Goal: Information Seeking & Learning: Learn about a topic

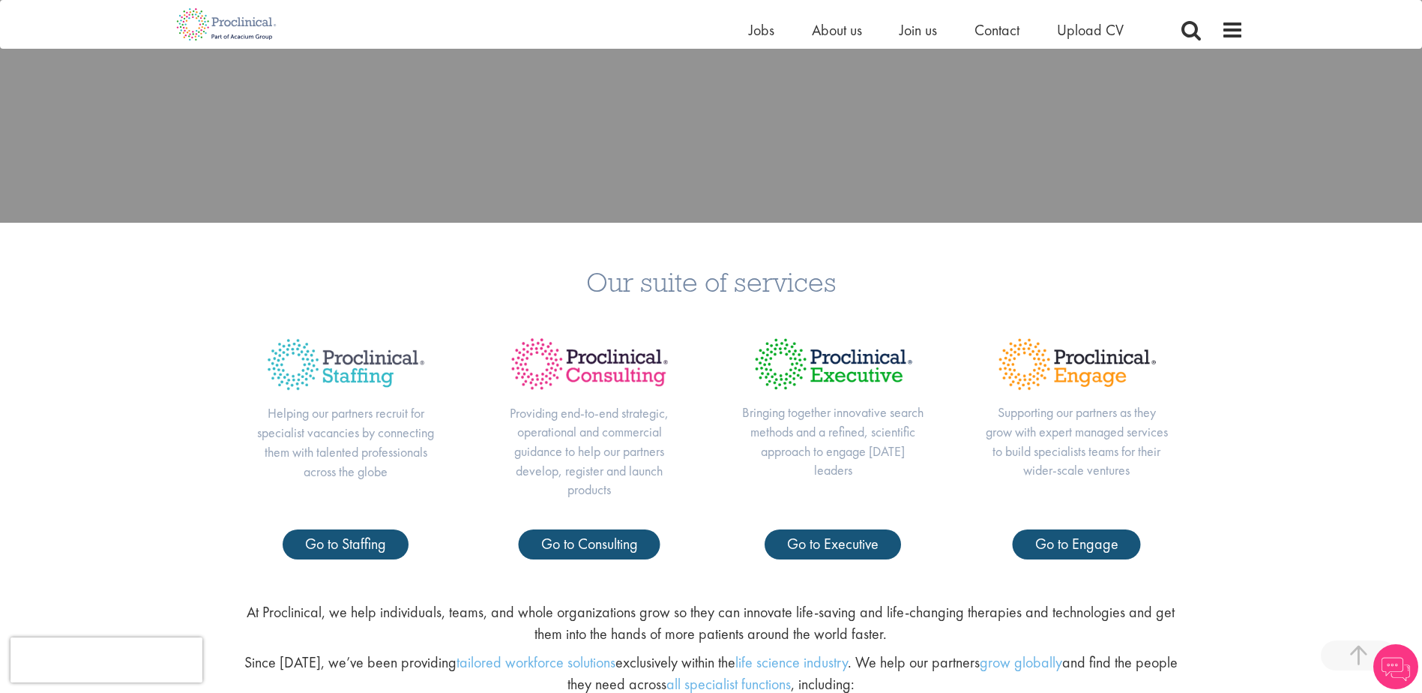
scroll to position [525, 0]
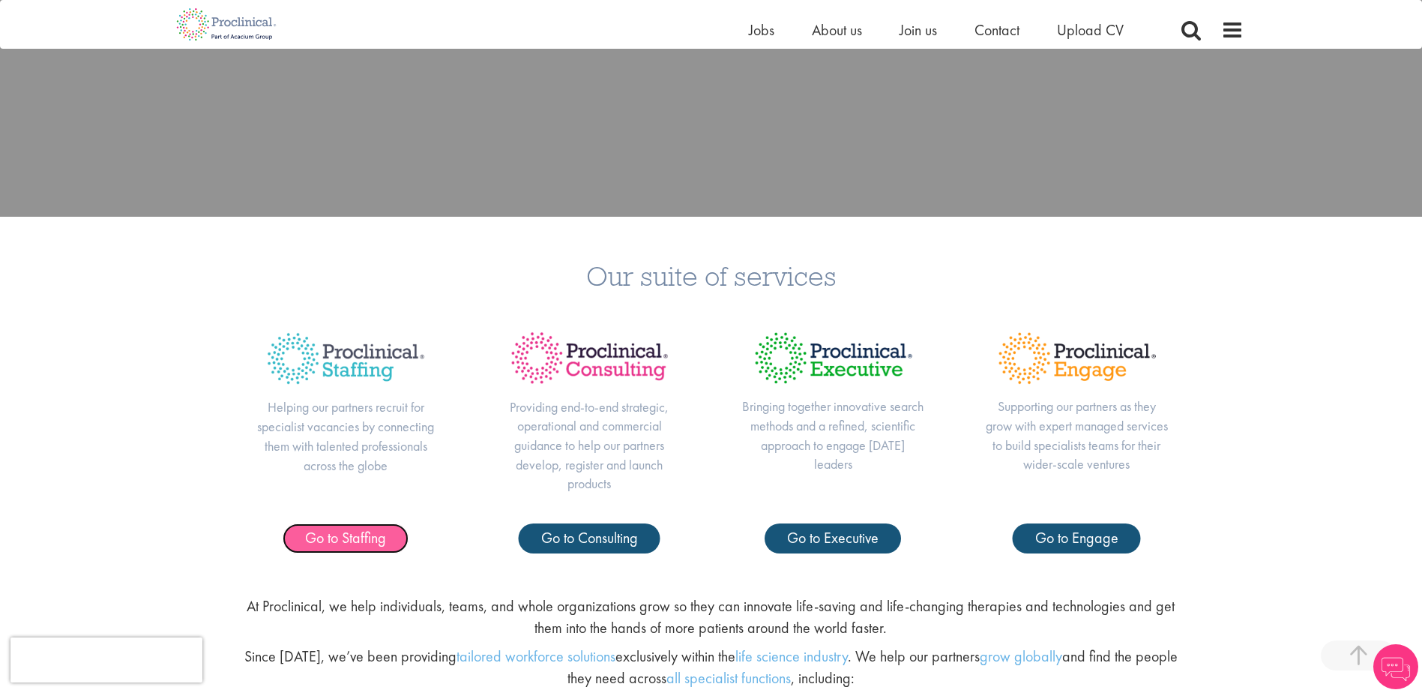
click at [364, 532] on span "Go to Staffing" at bounding box center [345, 537] width 81 height 19
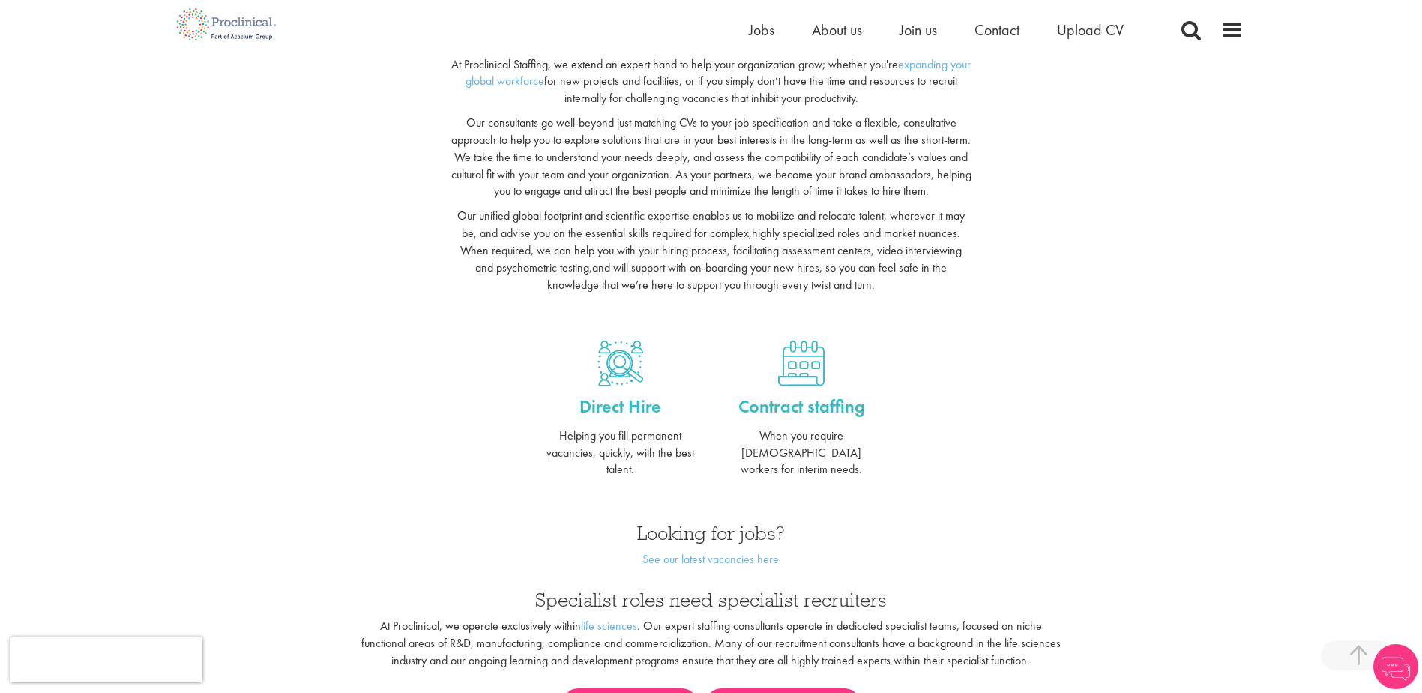
scroll to position [525, 0]
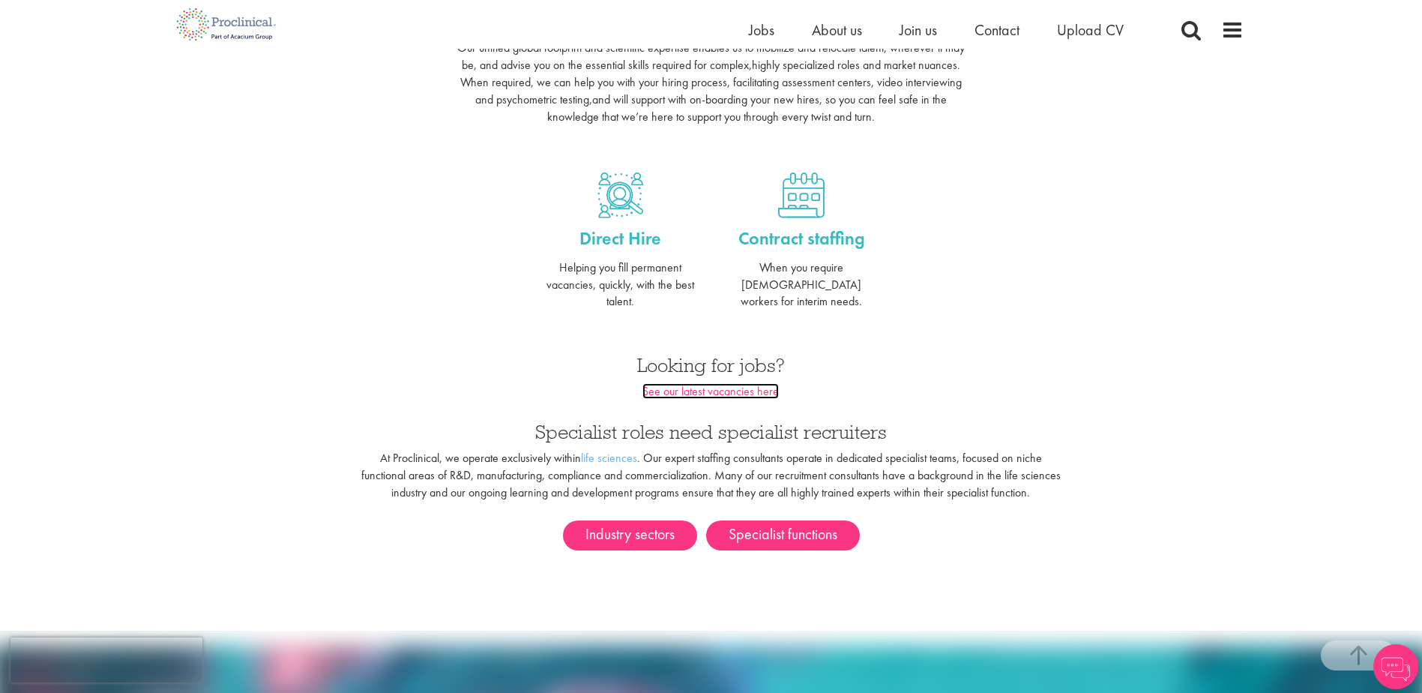
click at [709, 383] on link "See our latest vacancies here" at bounding box center [710, 391] width 136 height 16
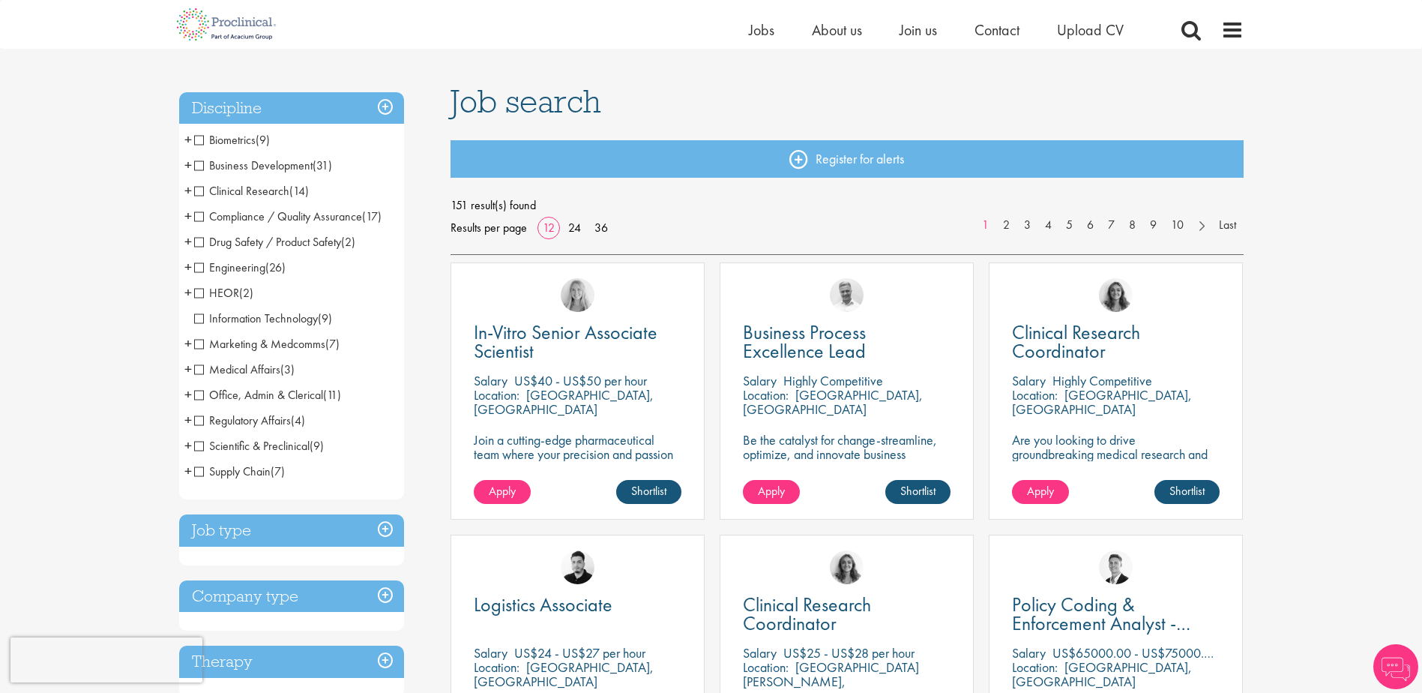
scroll to position [75, 0]
click at [198, 220] on span "Compliance / Quality Assurance" at bounding box center [278, 217] width 168 height 16
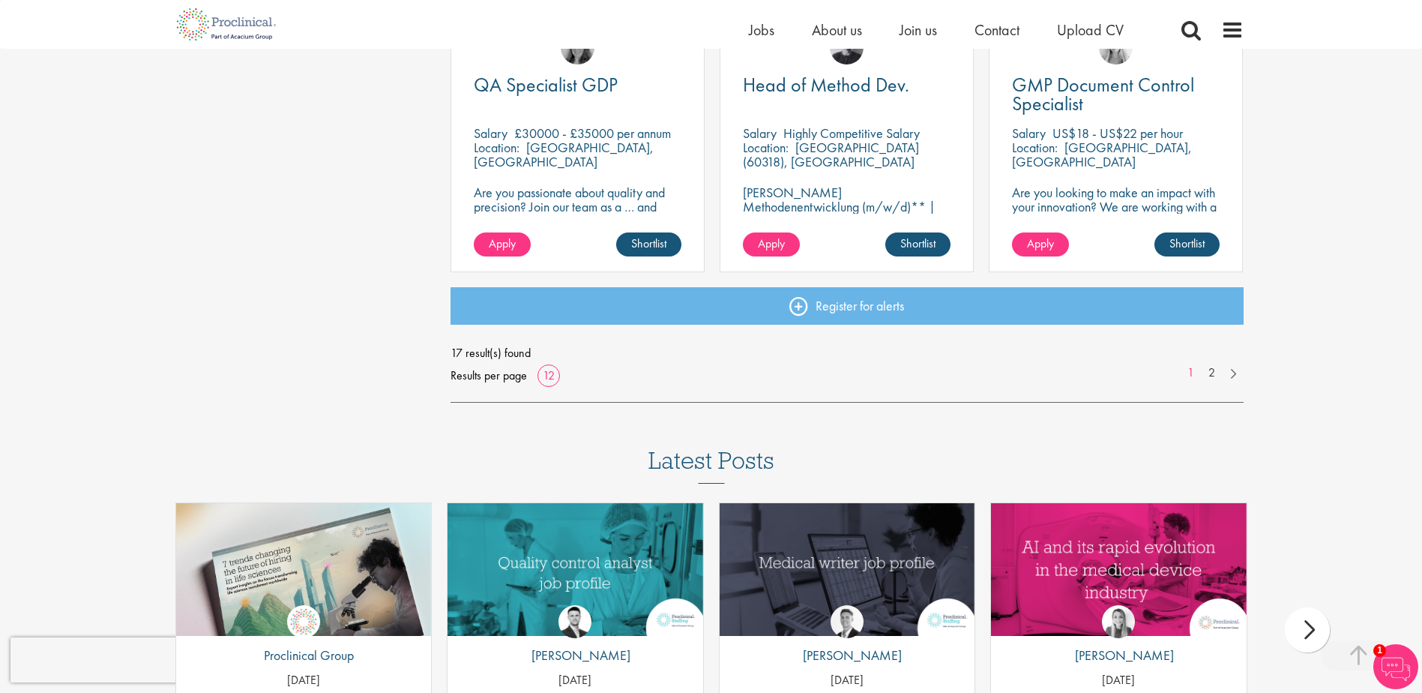
scroll to position [1199, 0]
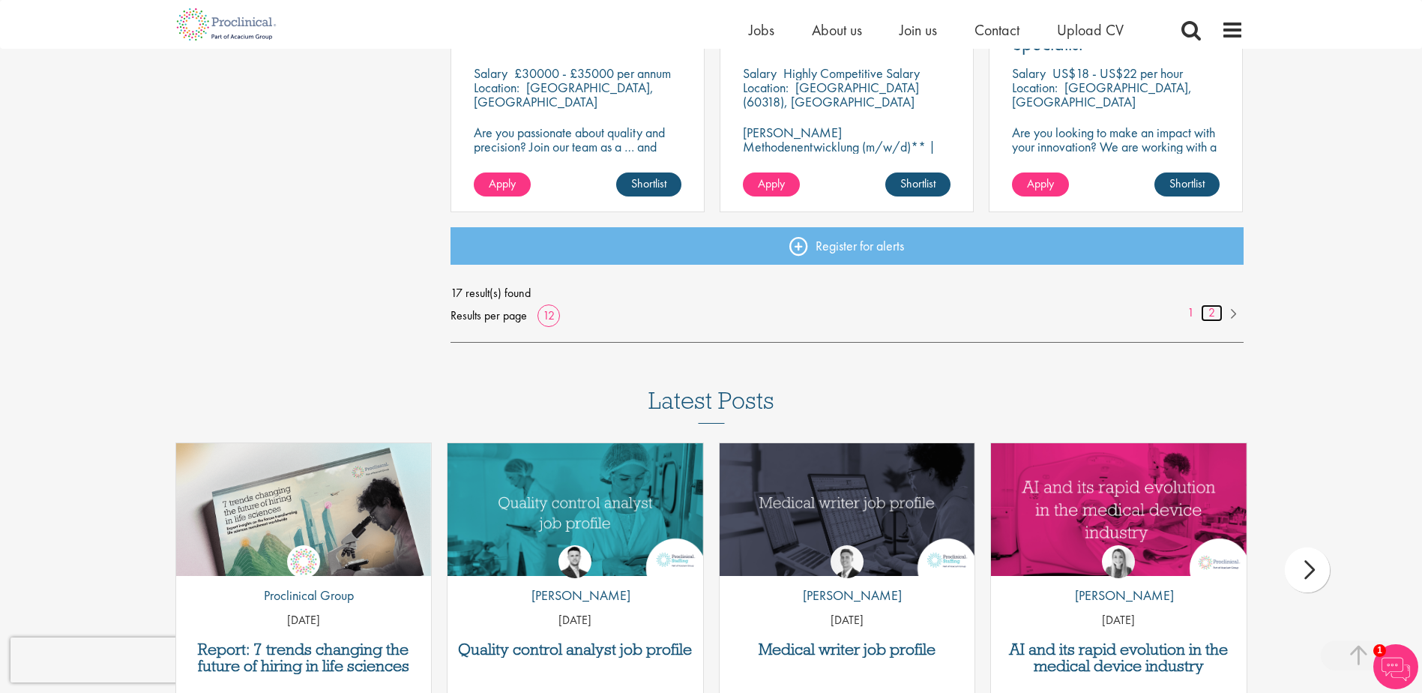
click at [1207, 322] on link "2" at bounding box center [1212, 312] width 22 height 17
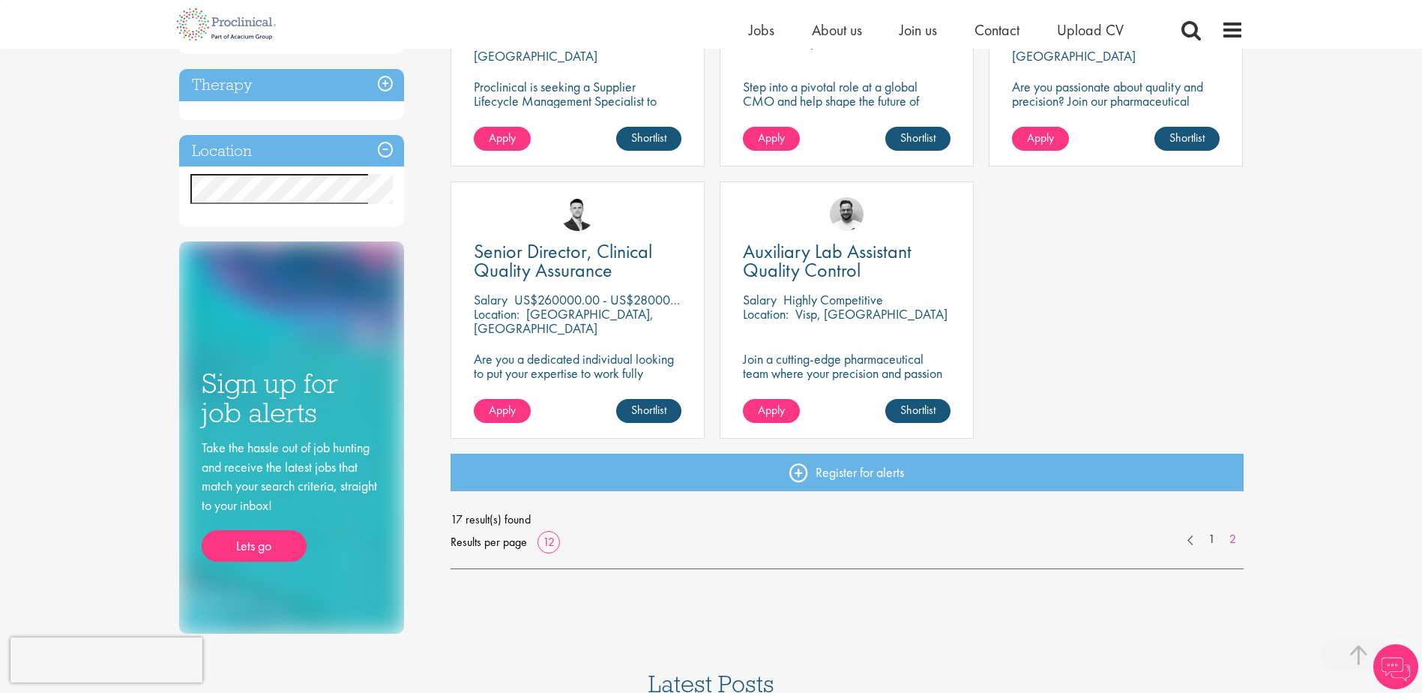
scroll to position [450, 0]
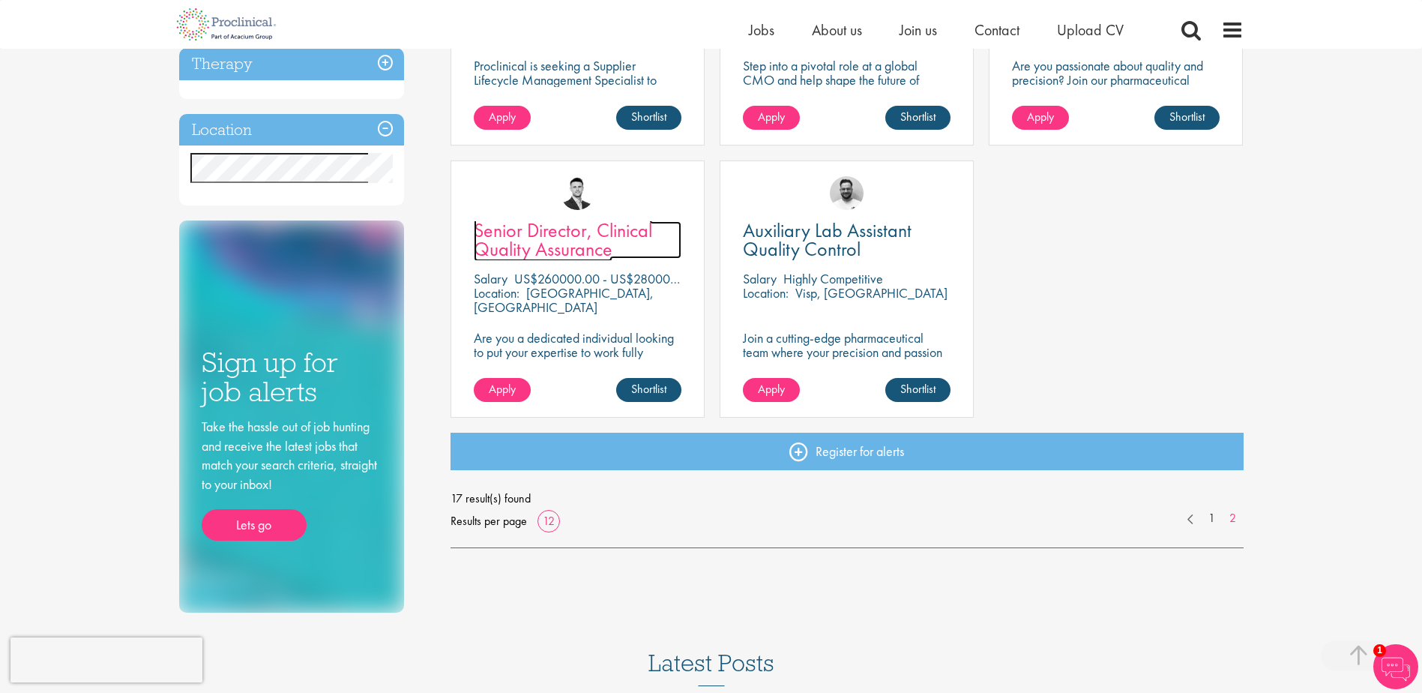
click at [576, 235] on span "Senior Director, Clinical Quality Assurance" at bounding box center [563, 239] width 178 height 44
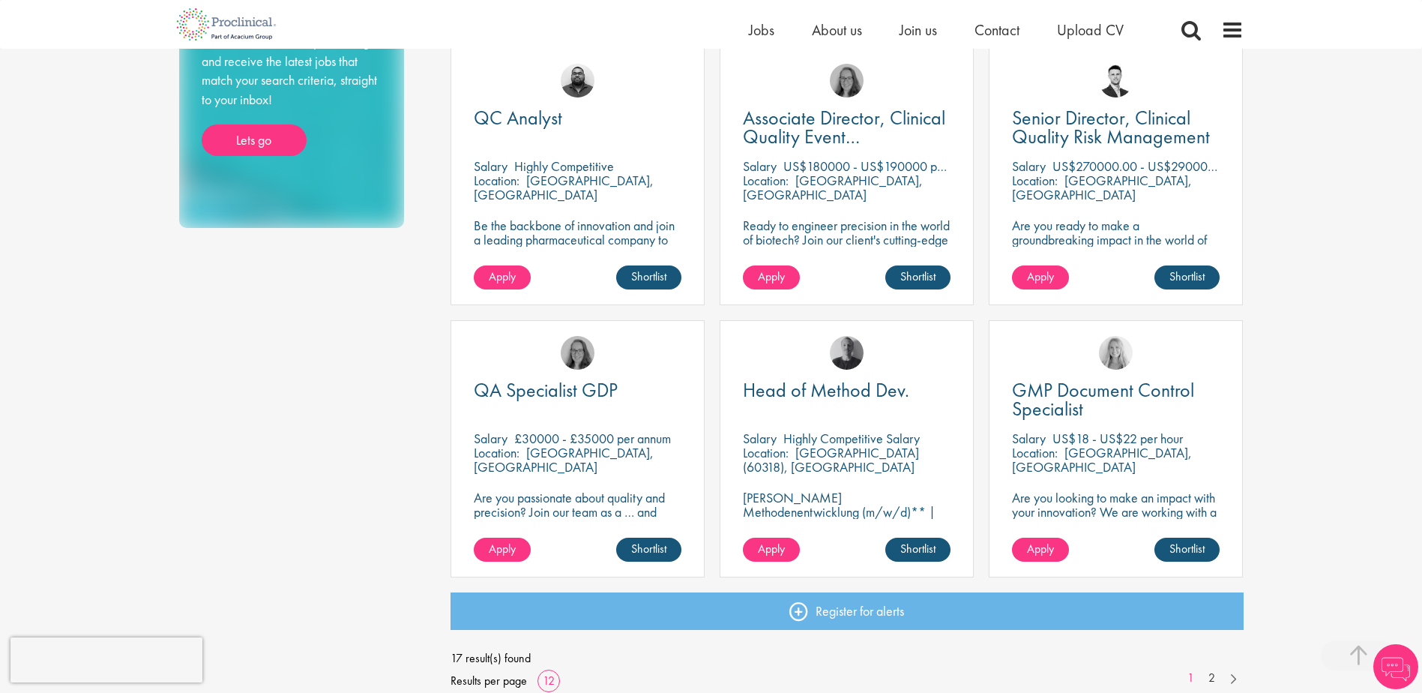
scroll to position [675, 0]
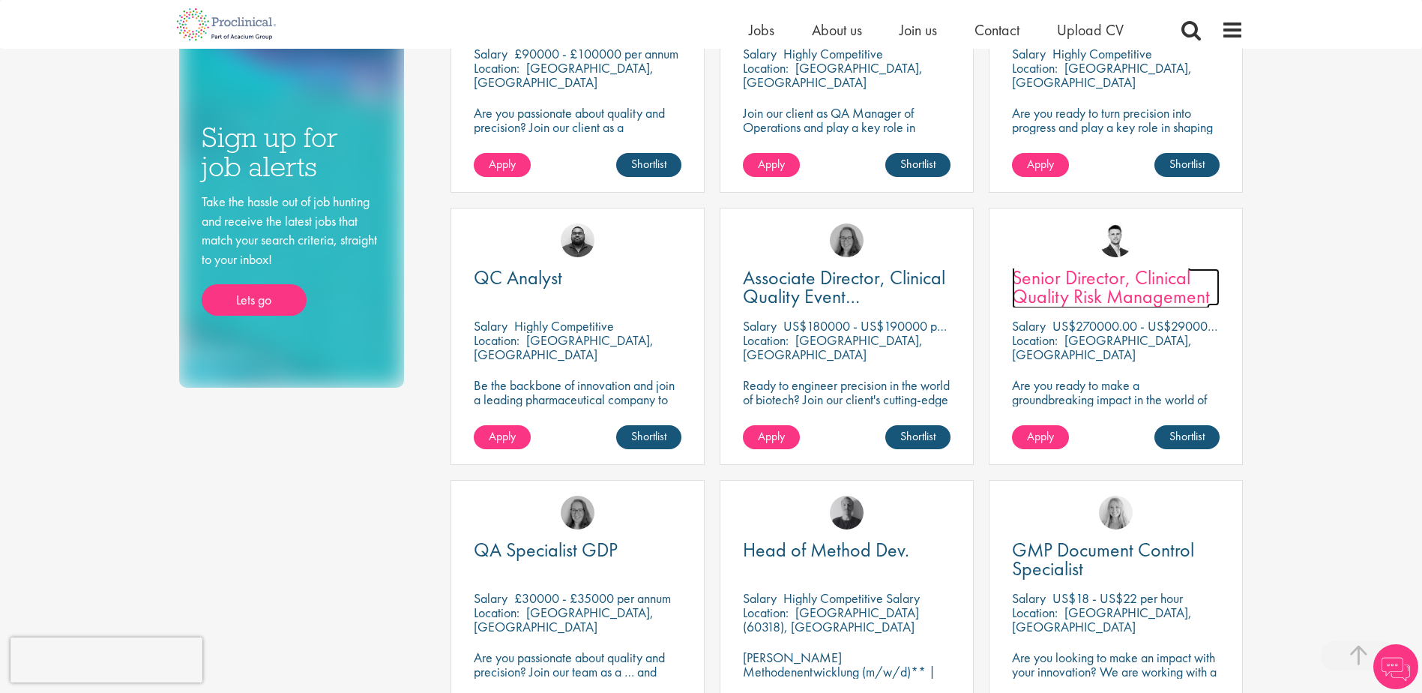
click at [1132, 288] on span "Senior Director, Clinical Quality Risk Management" at bounding box center [1111, 287] width 198 height 44
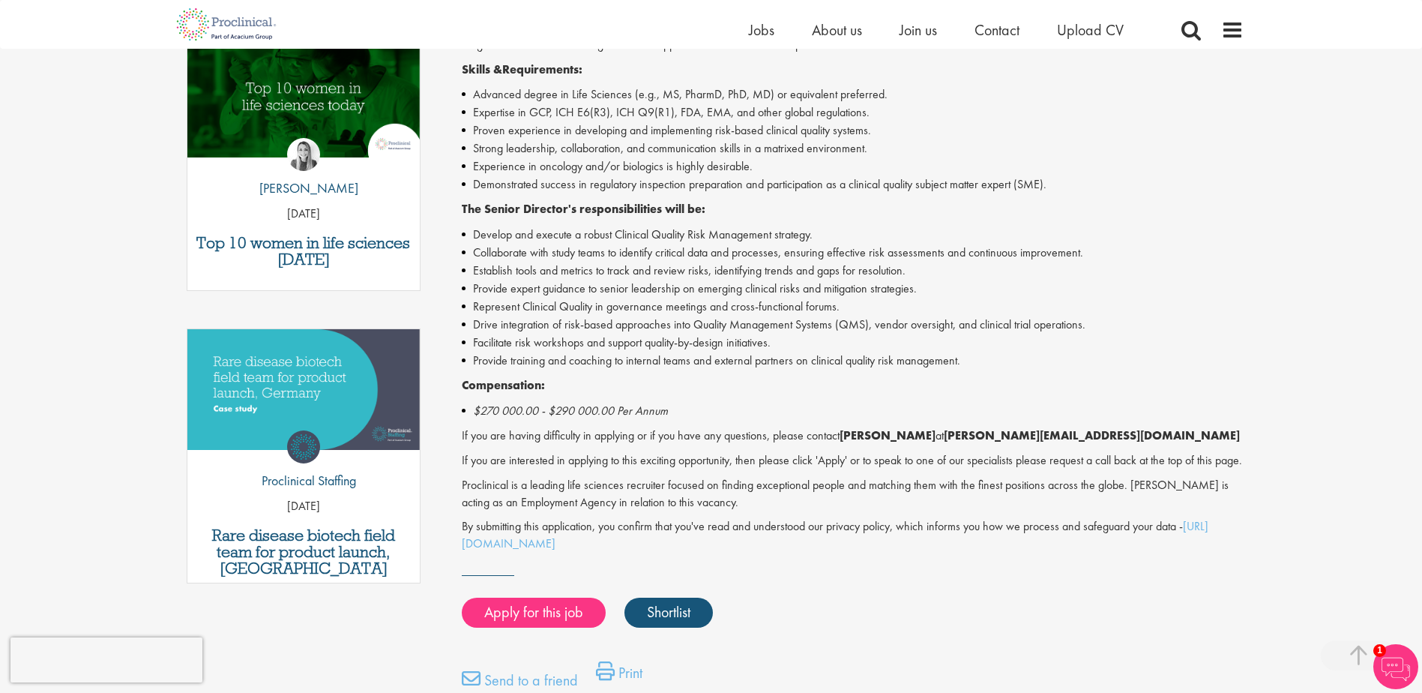
scroll to position [525, 0]
